Goal: Navigation & Orientation: Find specific page/section

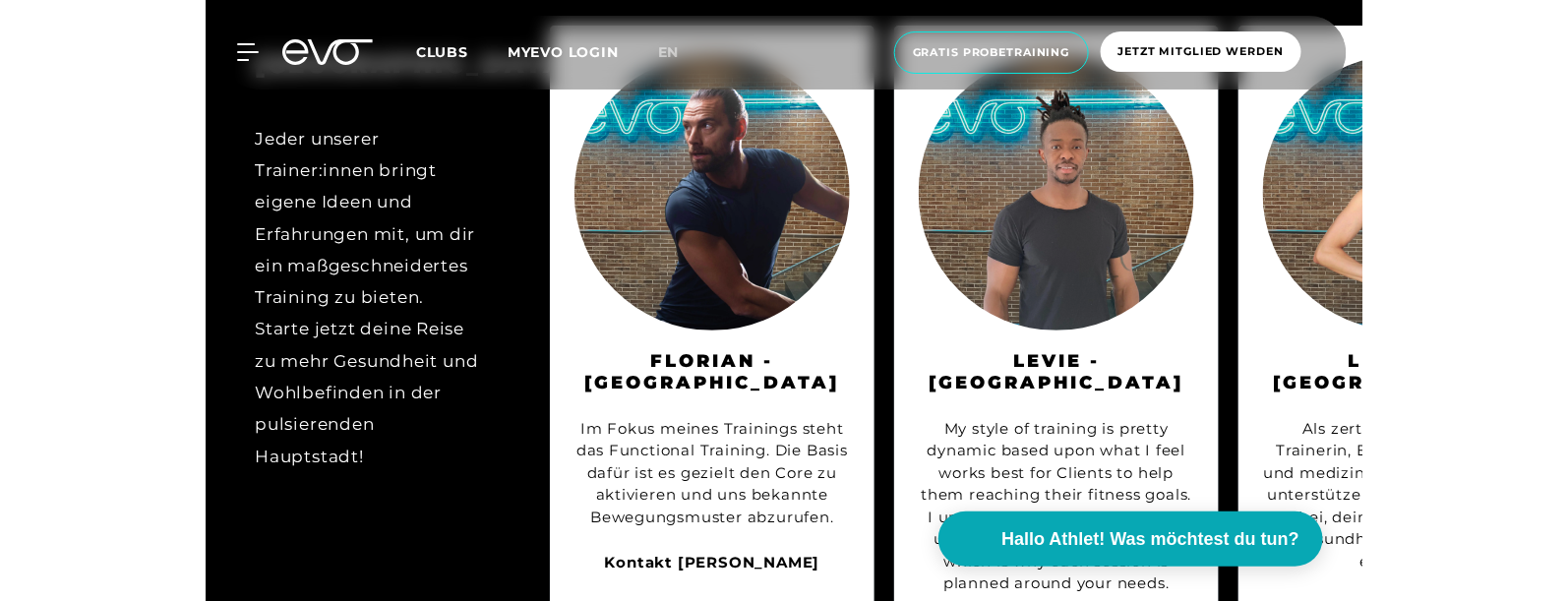
scroll to position [2263, 0]
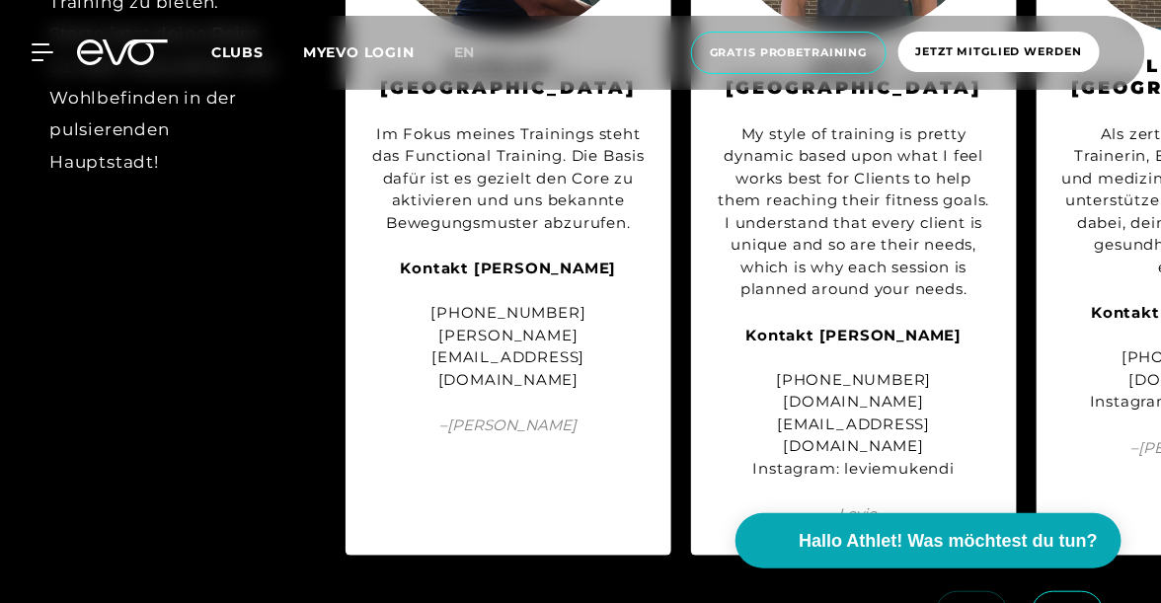
drag, startPoint x: 355, startPoint y: 503, endPoint x: 561, endPoint y: 517, distance: 205.9
click at [378, 506] on div "BERLIN Jeder unserer Trainer:innen bringt eigene Ideen und Erfahrungen mit, um …" at bounding box center [580, 143] width 1161 height 866
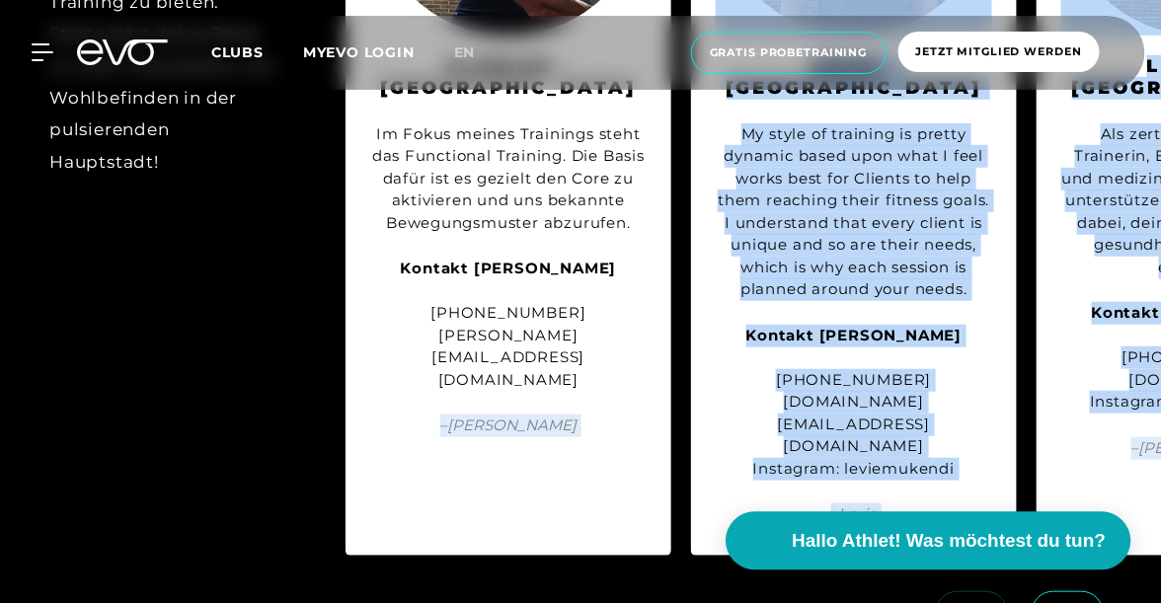
drag, startPoint x: 391, startPoint y: 506, endPoint x: 769, endPoint y: 522, distance: 378.4
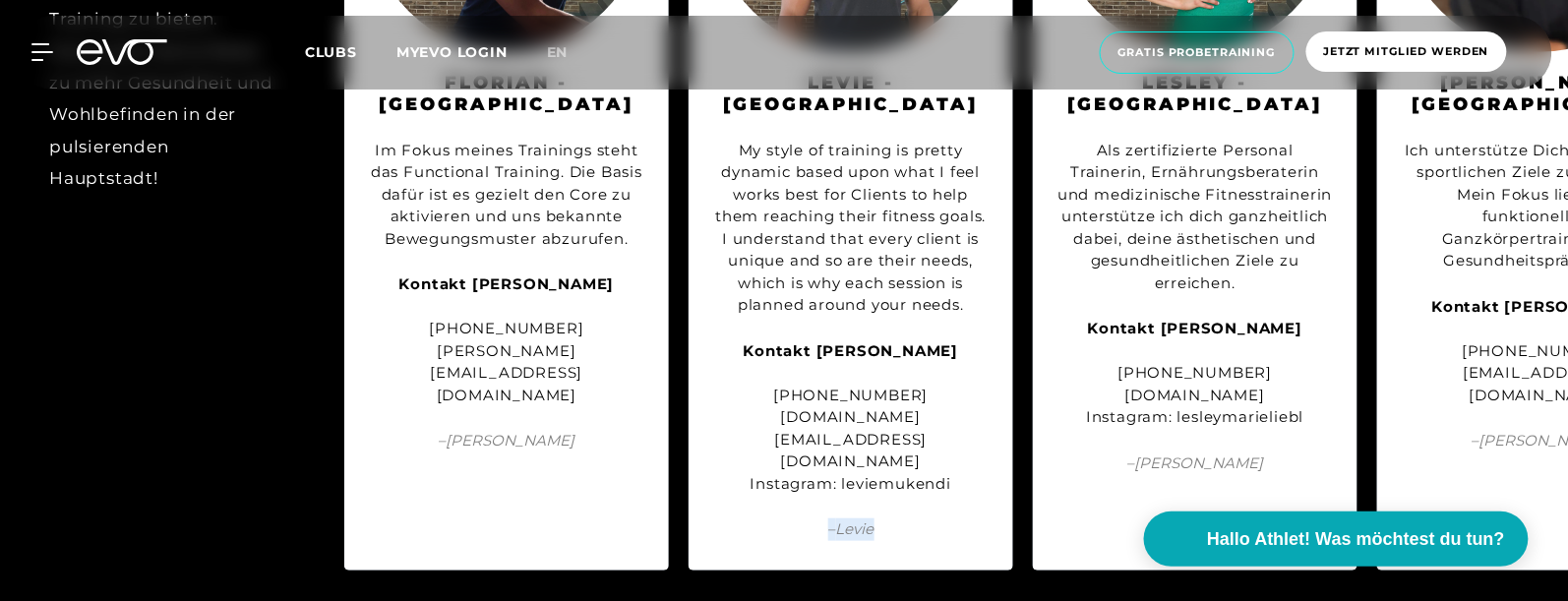
drag, startPoint x: 756, startPoint y: 517, endPoint x: 890, endPoint y: 521, distance: 134.1
click at [890, 521] on div "BERLIN Jeder unserer Trainer:innen bringt eigene Ideen und Erfahrungen mit, um …" at bounding box center [784, 159] width 1568 height 863
click at [891, 521] on div "BERLIN Jeder unserer Trainer:innen bringt eigene Ideen und Erfahrungen mit, um …" at bounding box center [784, 159] width 1568 height 863
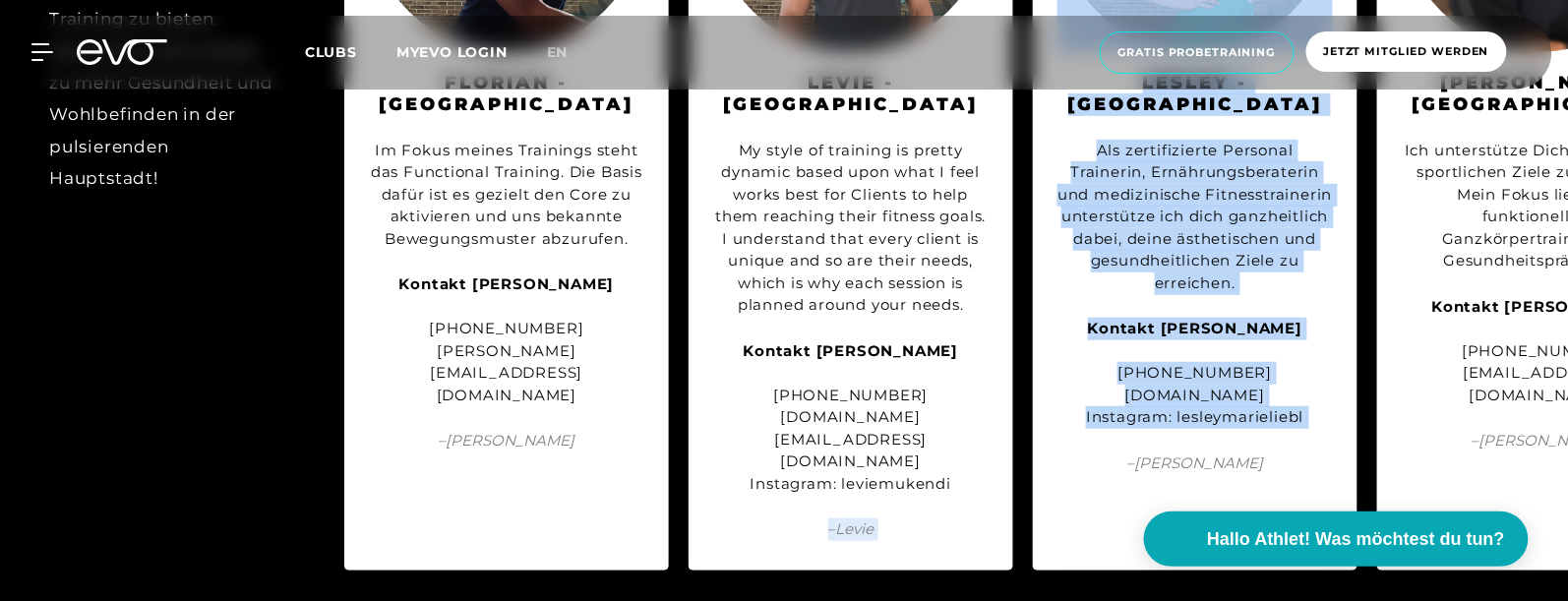
drag, startPoint x: 797, startPoint y: 520, endPoint x: 1115, endPoint y: 521, distance: 318.0
click at [1115, 521] on div "BERLIN Jeder unserer Trainer:innen bringt eigene Ideen und Erfahrungen mit, um …" at bounding box center [784, 159] width 1568 height 863
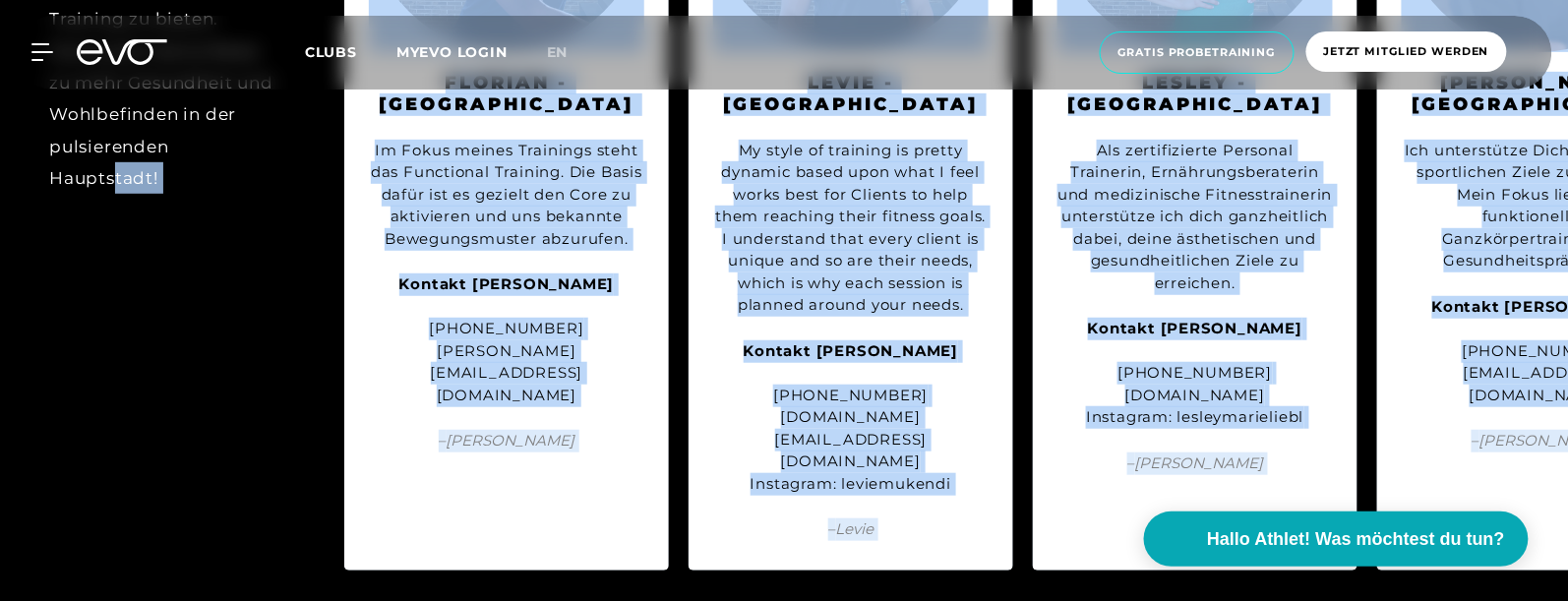
drag, startPoint x: 116, startPoint y: 521, endPoint x: 869, endPoint y: 536, distance: 753.1
click at [869, 536] on div "BERLIN Jeder unserer Trainer:innen bringt eigene Ideen und Erfahrungen mit, um …" at bounding box center [784, 214] width 1568 height 973
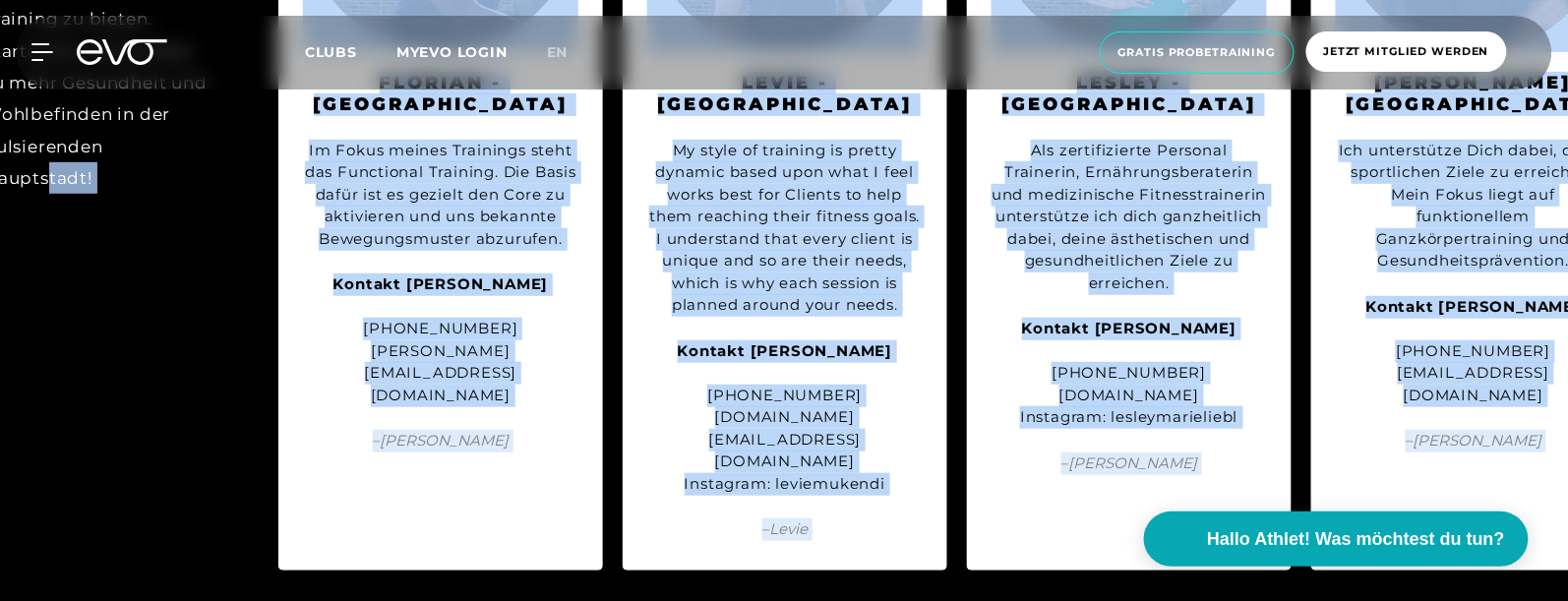
scroll to position [0, 410]
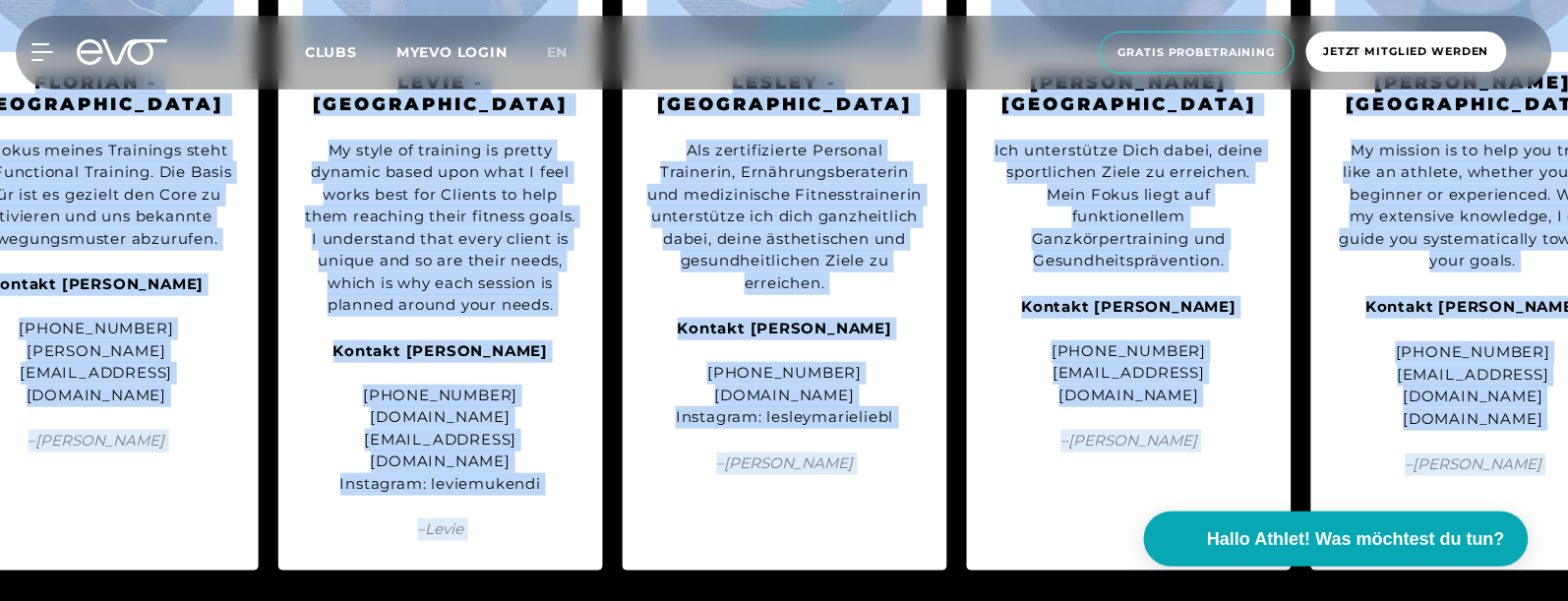
click at [1042, 516] on div "BERLIN Jeder unserer Trainer:innen bringt eigene Ideen und Erfahrungen mit, um …" at bounding box center [784, 159] width 1568 height 863
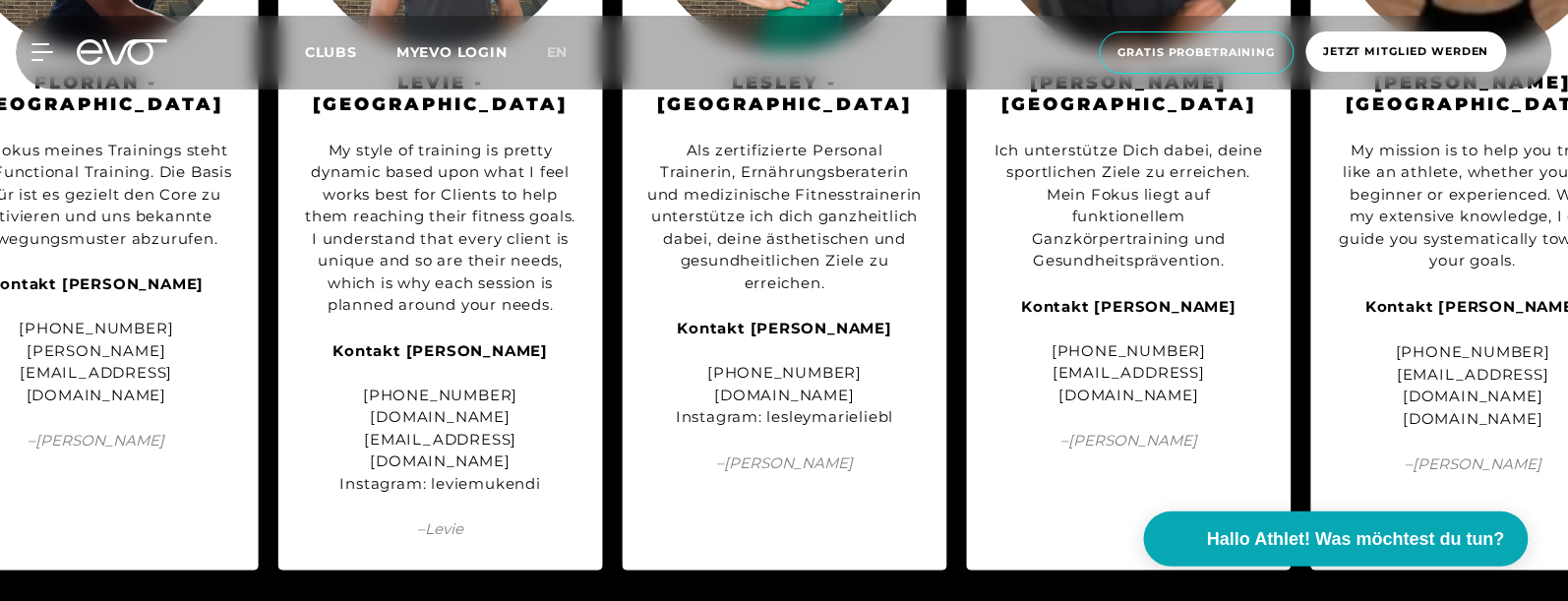
click at [1042, 516] on div "BERLIN Jeder unserer Trainer:innen bringt eigene Ideen und Erfahrungen mit, um …" at bounding box center [784, 159] width 1568 height 863
click at [1042, 522] on div "BERLIN Jeder unserer Trainer:innen bringt eigene Ideen und Erfahrungen mit, um …" at bounding box center [784, 159] width 1568 height 863
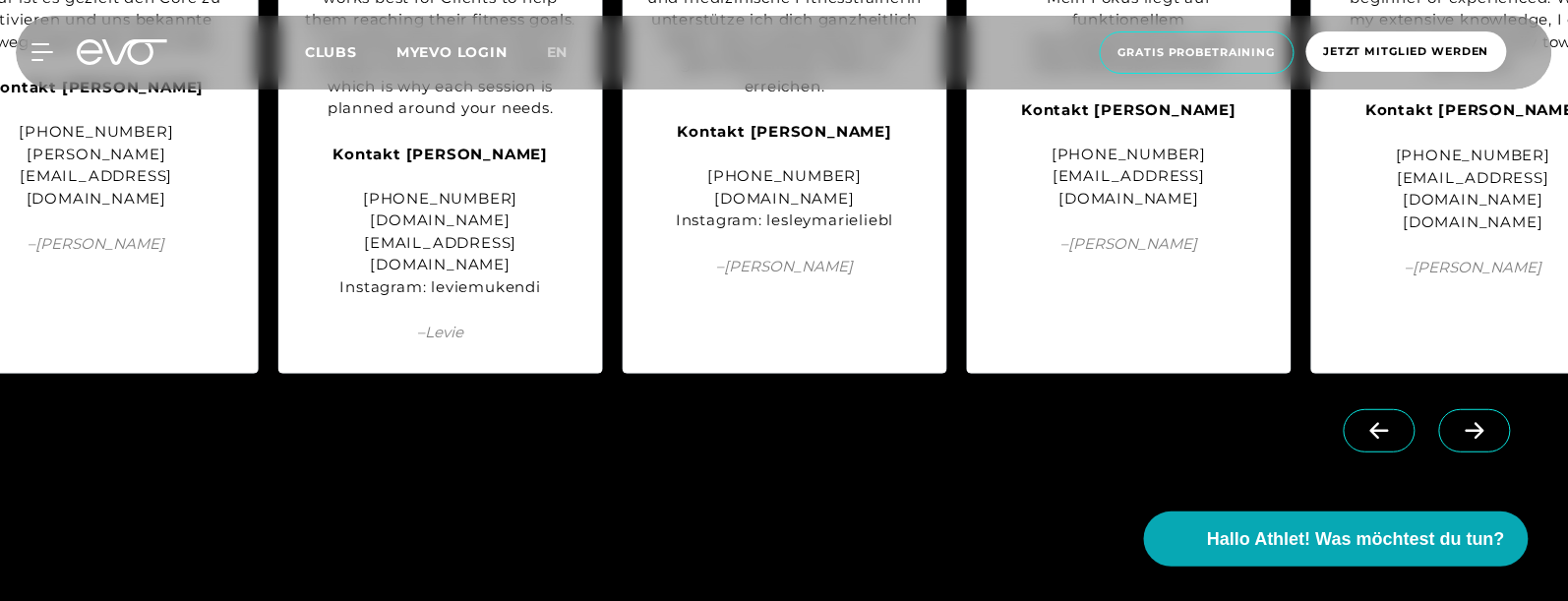
click at [1156, 423] on icon at bounding box center [1474, 431] width 19 height 17
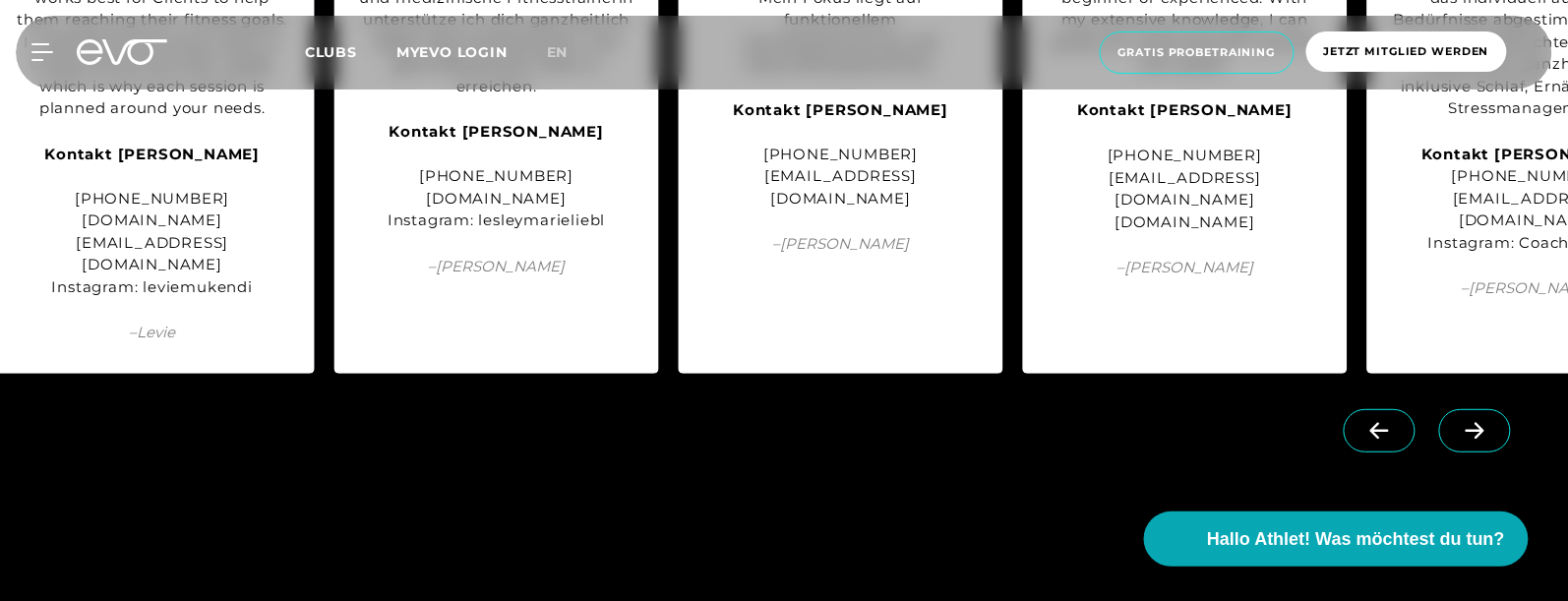
scroll to position [0, 754]
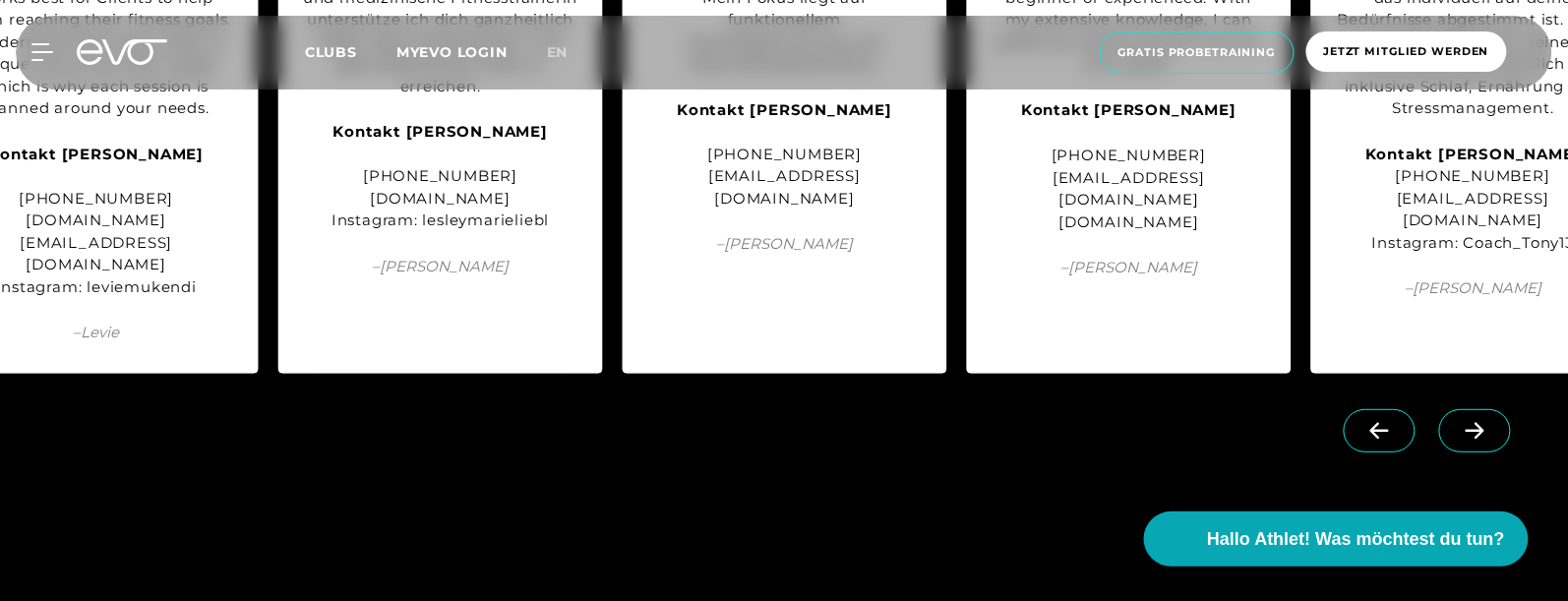
click at [1156, 423] on icon at bounding box center [1474, 431] width 19 height 17
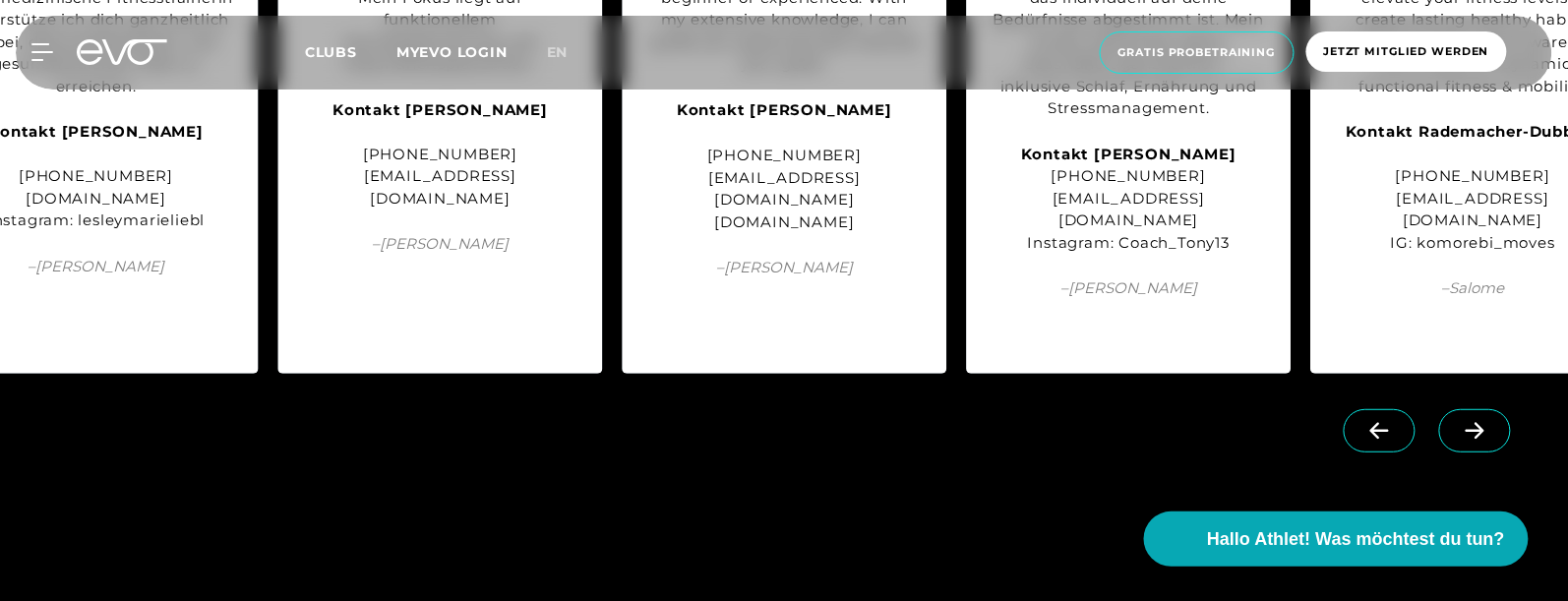
click at [1156, 423] on icon at bounding box center [1474, 431] width 19 height 17
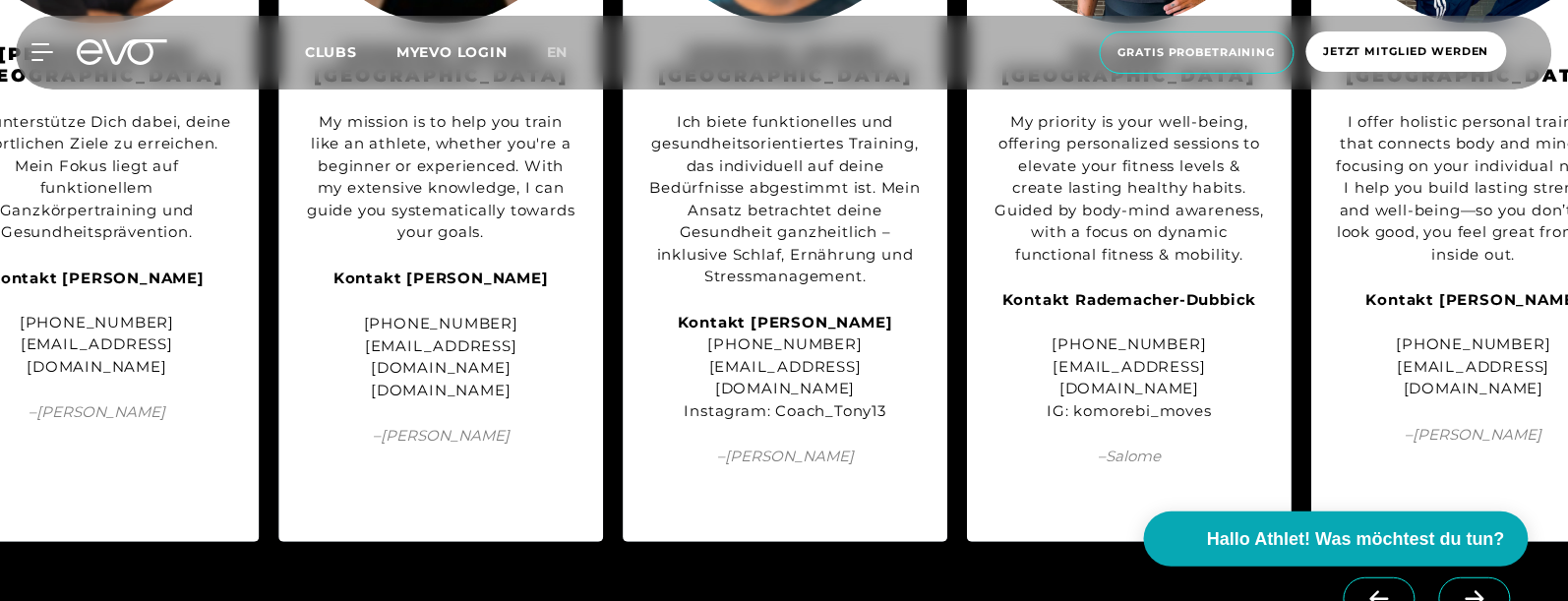
scroll to position [2361, 0]
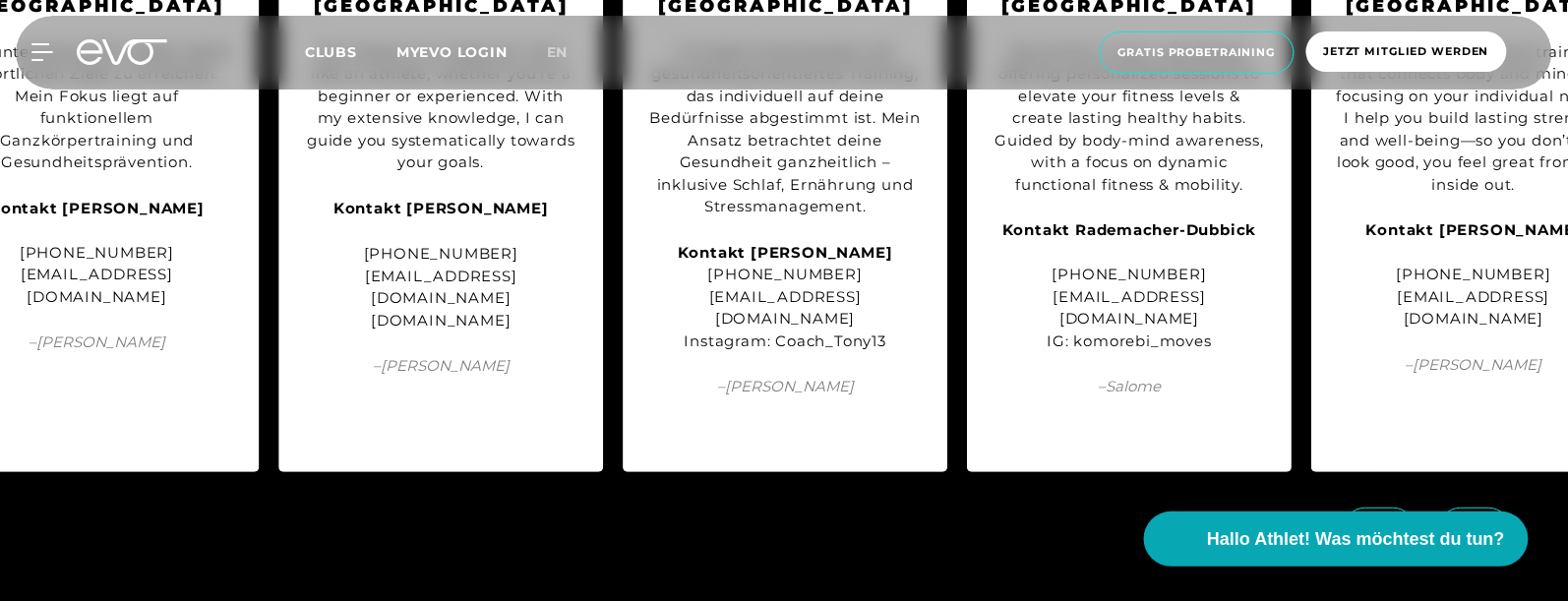
click at [1156, 520] on icon at bounding box center [1474, 529] width 35 height 18
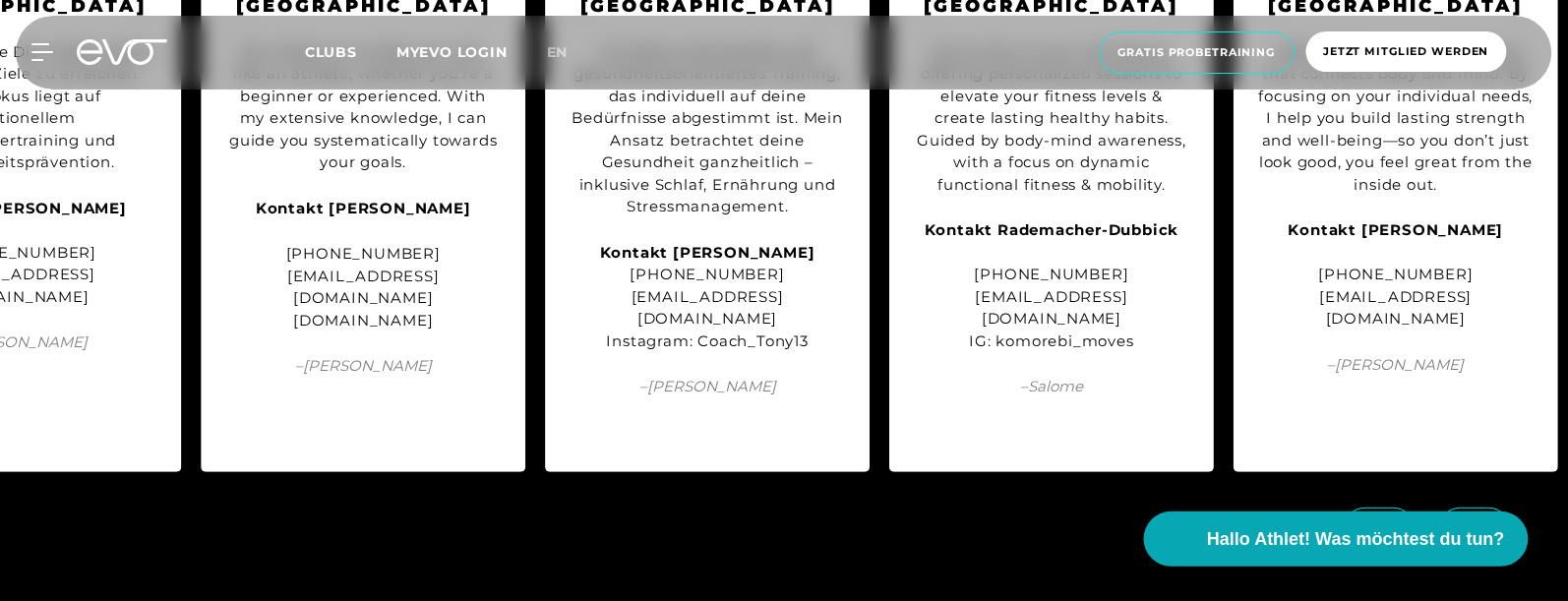
scroll to position [0, 1529]
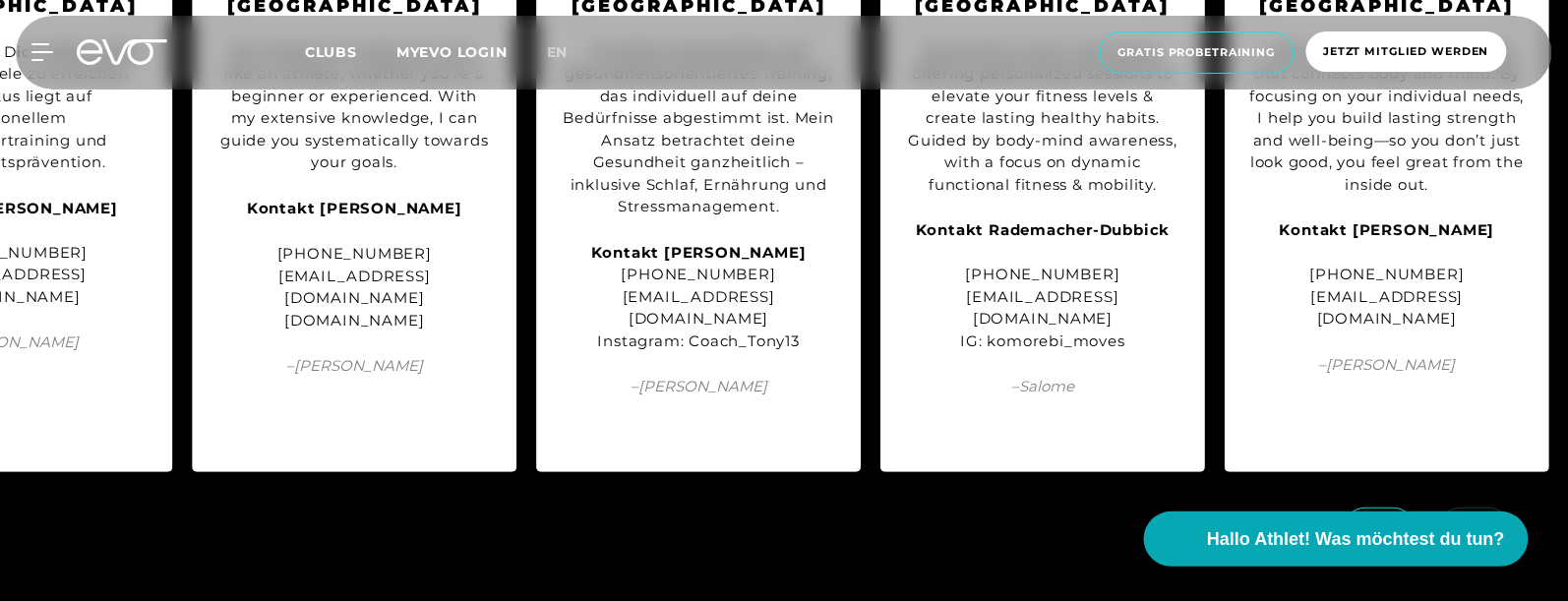
click at [1156, 508] on link at bounding box center [1478, 517] width 80 height 19
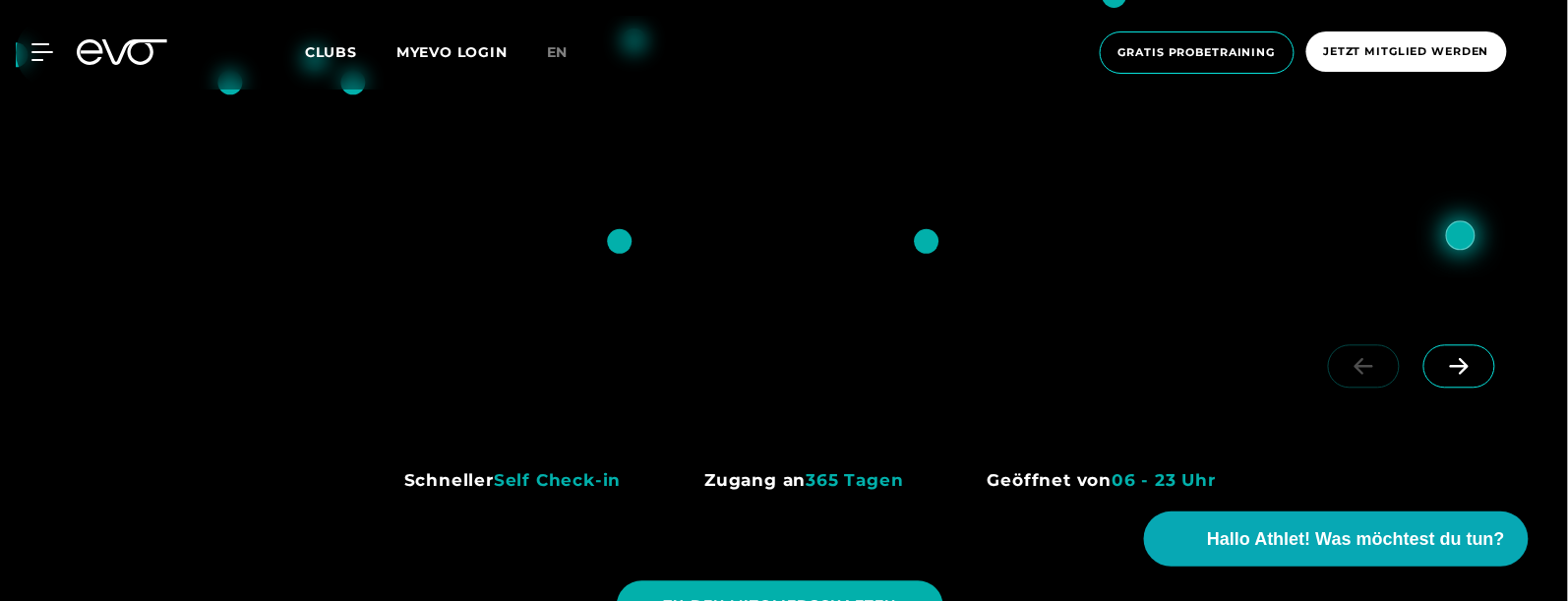
scroll to position [1279, 0]
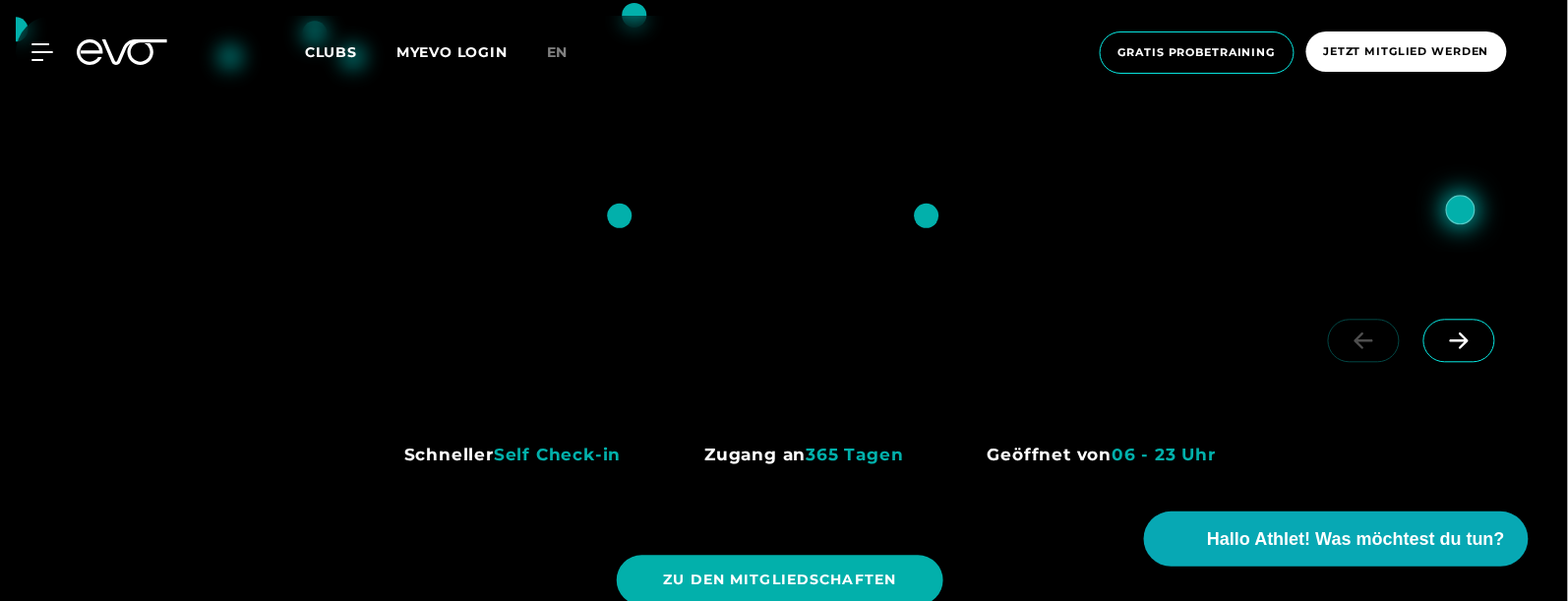
click at [1156, 346] on icon at bounding box center [1458, 340] width 19 height 17
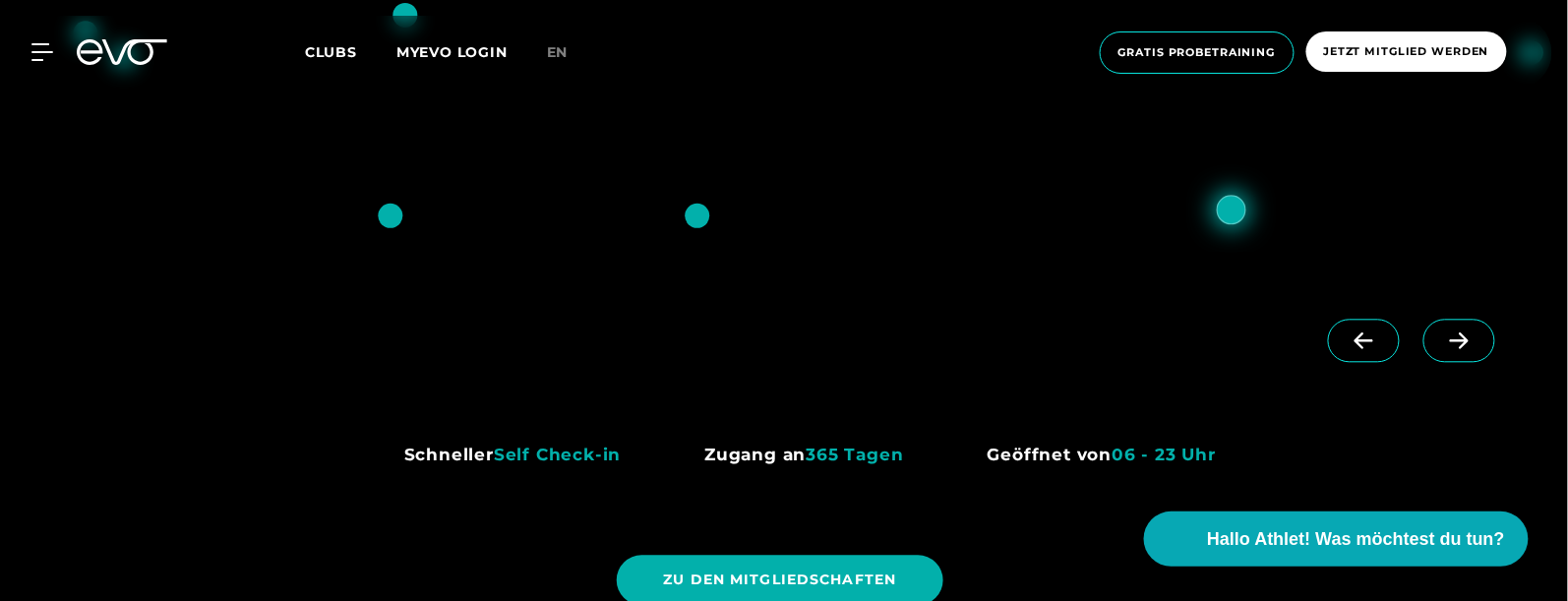
click at [1156, 346] on icon at bounding box center [1458, 340] width 19 height 17
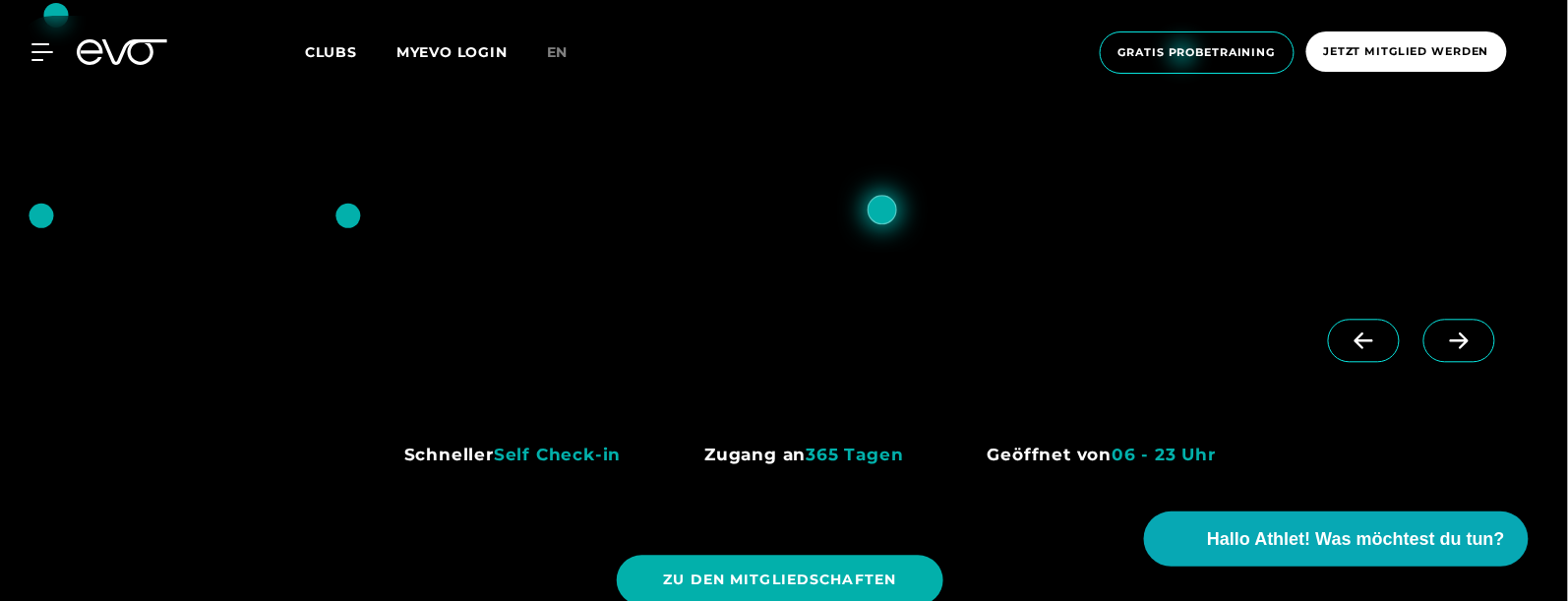
scroll to position [0, 633]
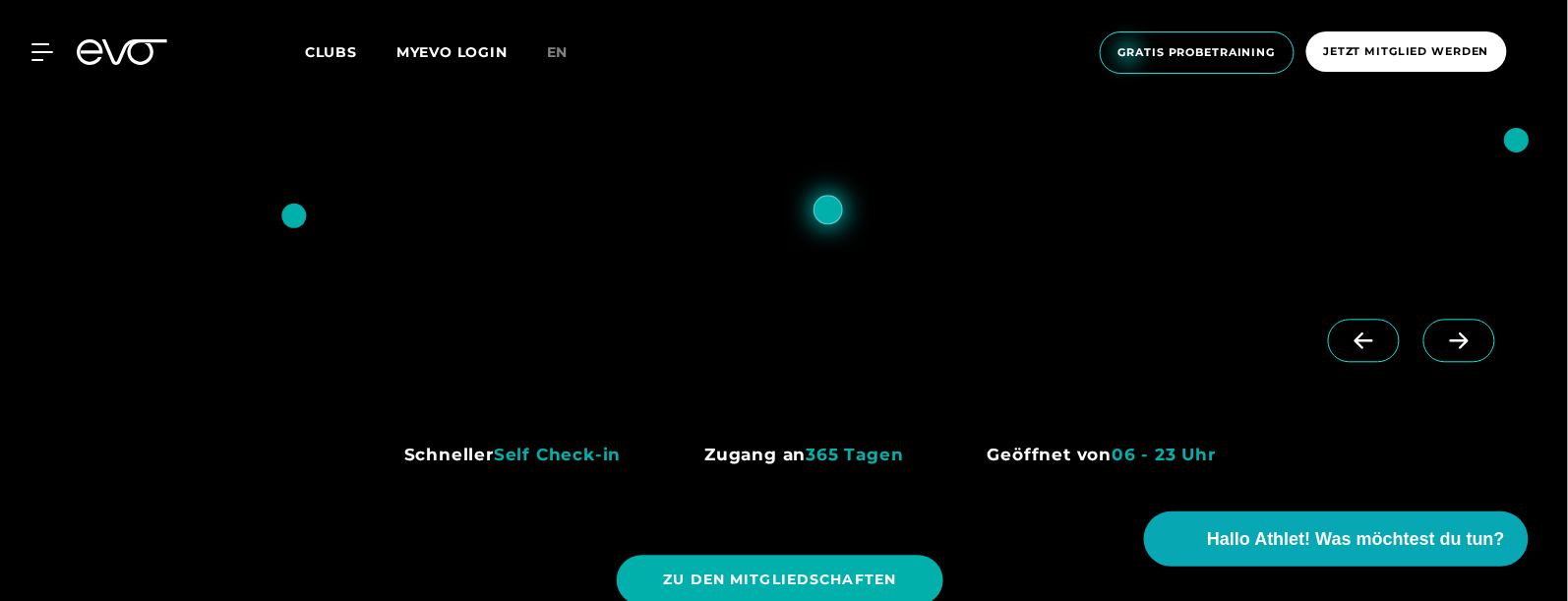
click at [1156, 315] on div at bounding box center [1415, 358] width 273 height 111
click at [1156, 332] on icon at bounding box center [1458, 341] width 35 height 18
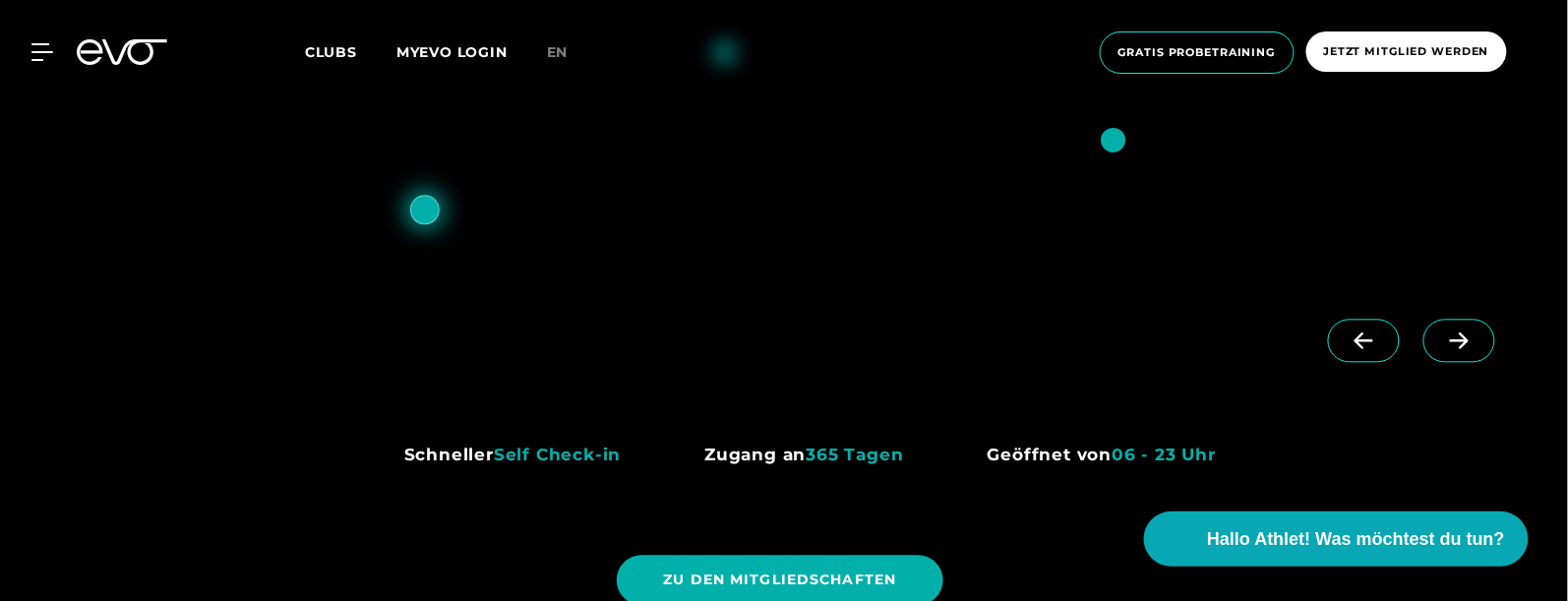
click at [1156, 332] on icon at bounding box center [1458, 341] width 35 height 18
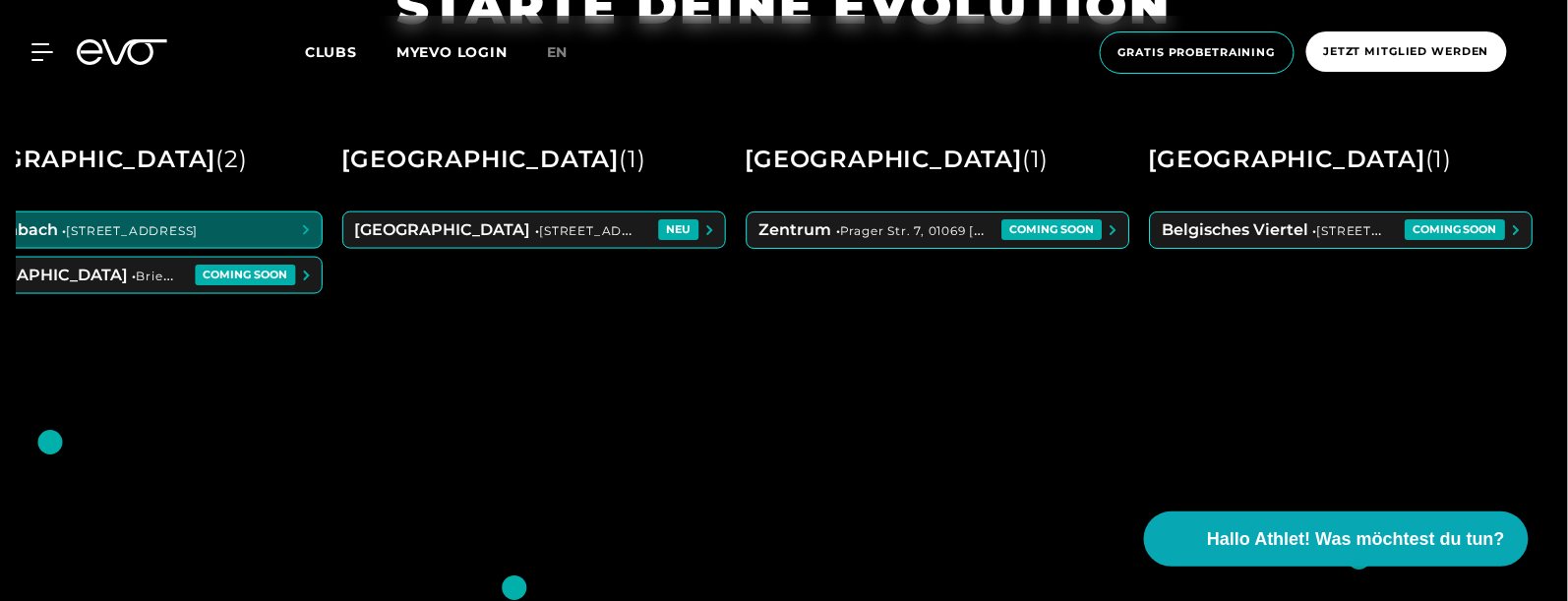
scroll to position [689, 0]
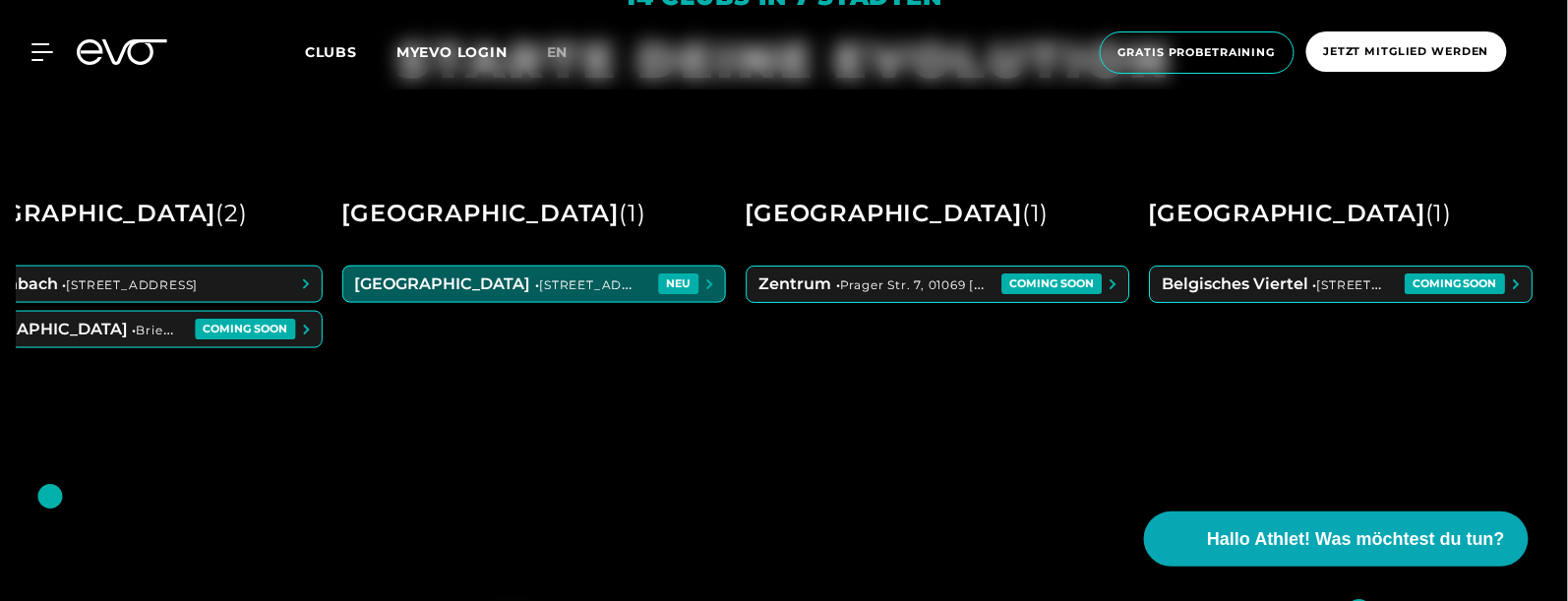
click at [638, 278] on span at bounding box center [534, 285] width 382 height 36
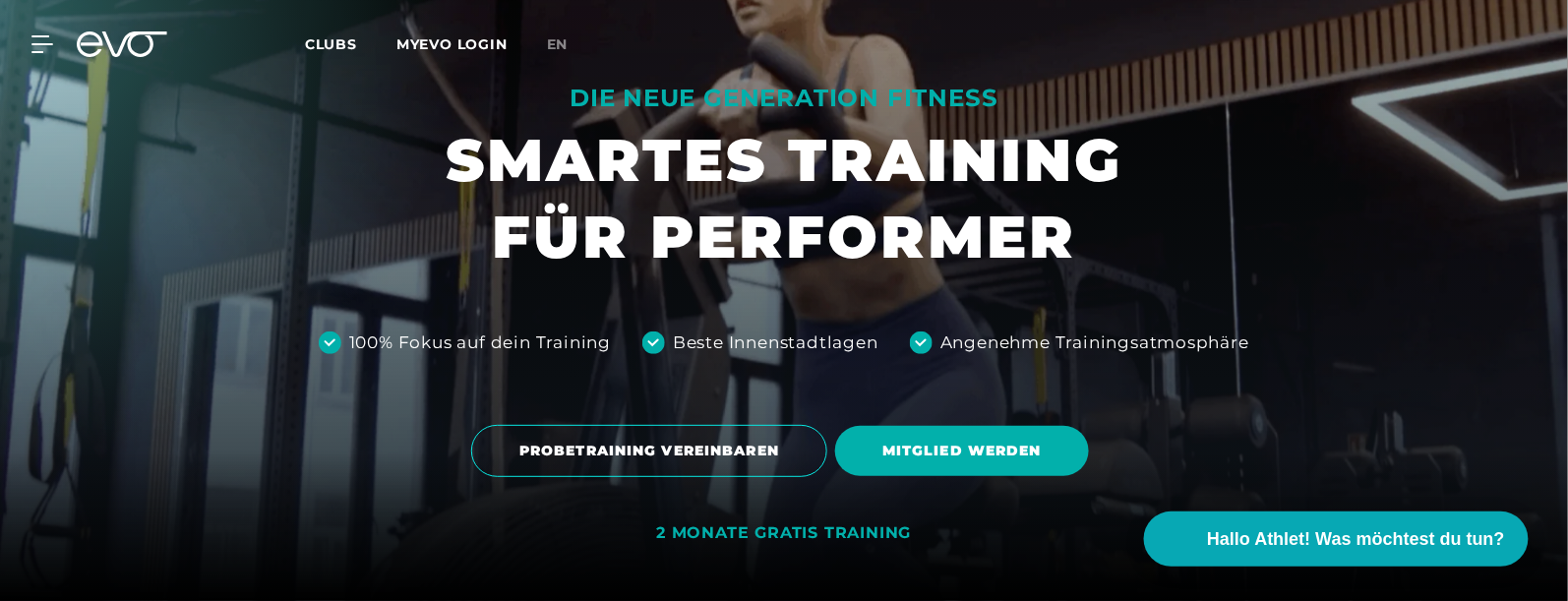
click at [324, 46] on span "Clubs" at bounding box center [331, 45] width 52 height 18
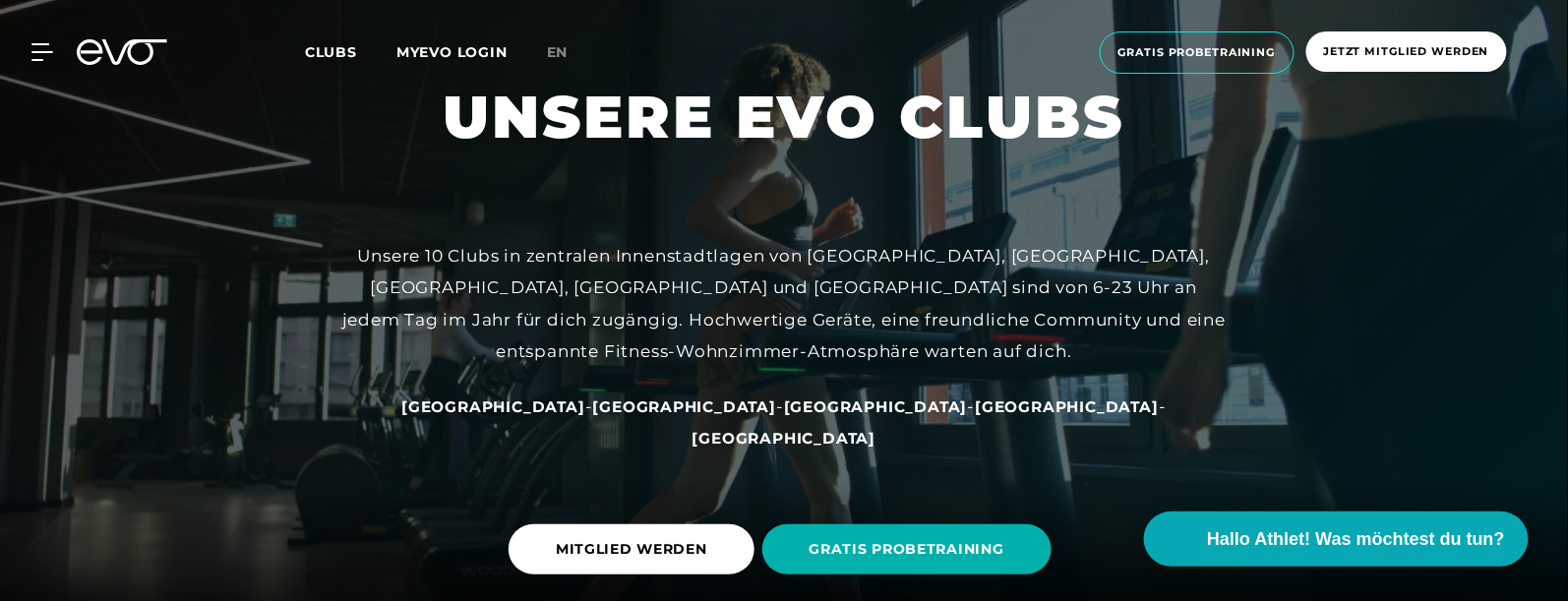
click at [877, 429] on span "[GEOGRAPHIC_DATA]" at bounding box center [784, 438] width 184 height 19
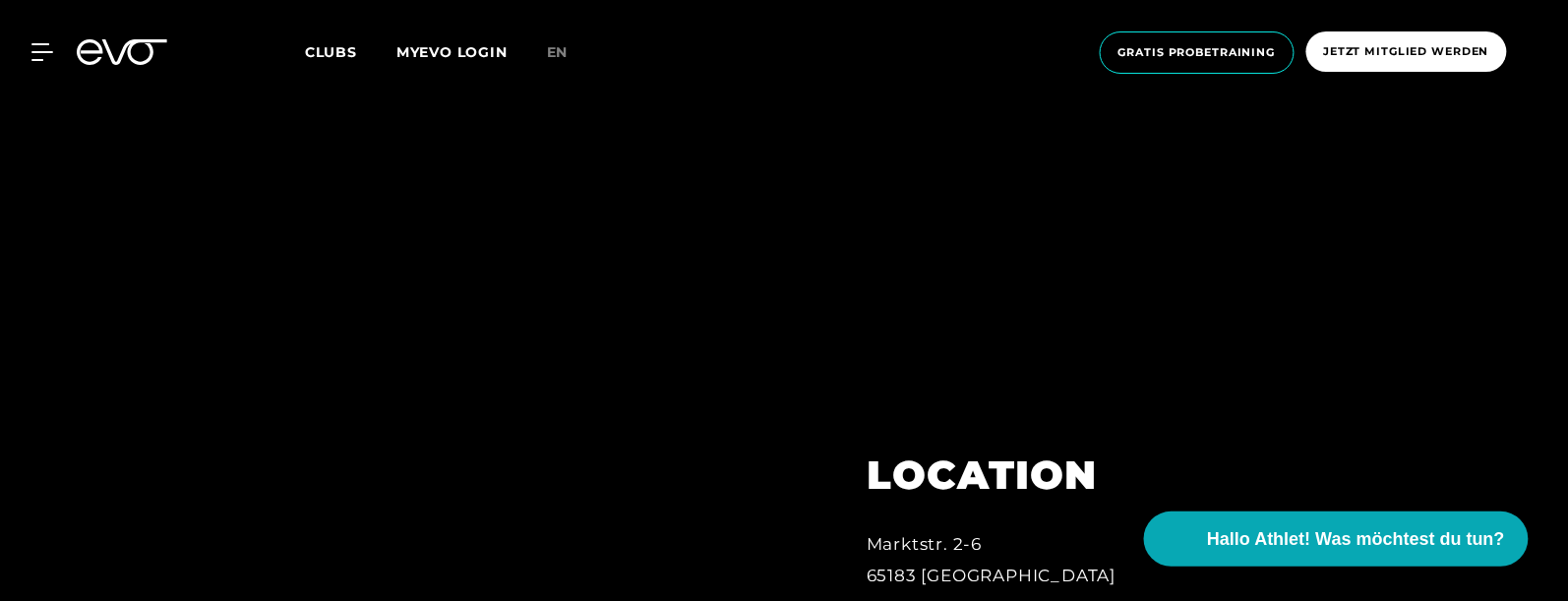
scroll to position [886, 0]
